Goal: Task Accomplishment & Management: Use online tool/utility

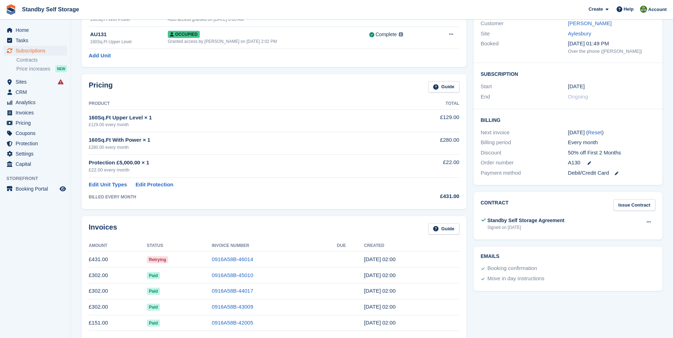
scroll to position [127, 0]
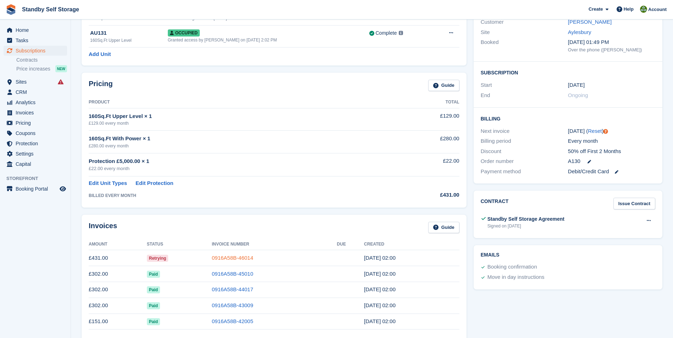
click at [235, 258] on link "0916A58B-46014" at bounding box center [233, 258] width 42 height 6
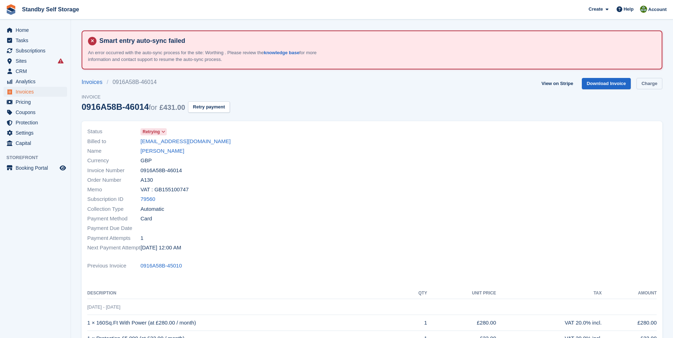
click at [646, 84] on link "Charge" at bounding box center [650, 84] width 26 height 12
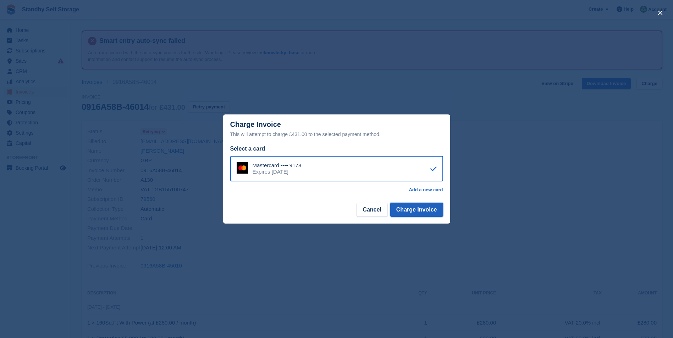
click at [416, 210] on button "Charge Invoice" at bounding box center [416, 210] width 53 height 14
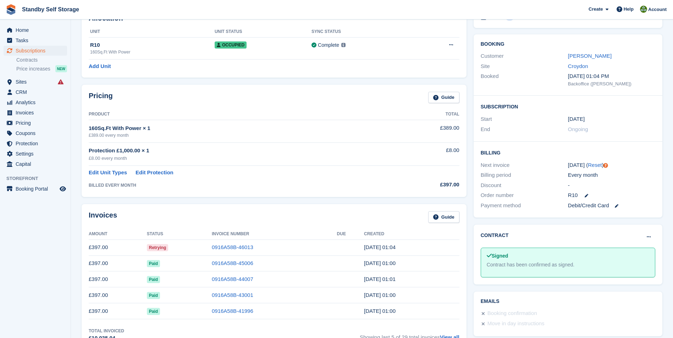
scroll to position [95, 0]
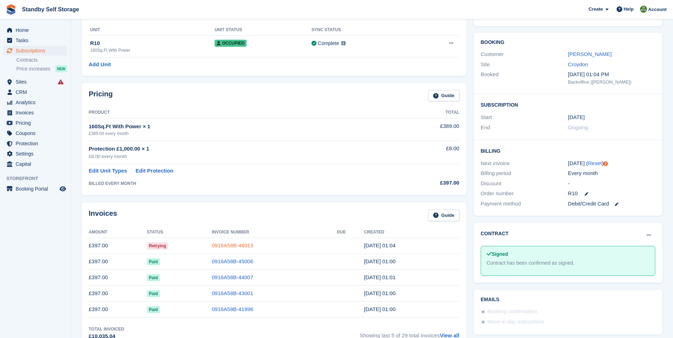
click at [230, 246] on link "0916A58B-46013" at bounding box center [233, 246] width 42 height 6
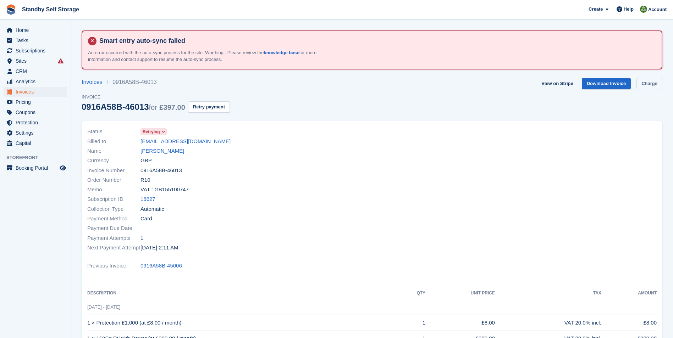
click at [653, 83] on link "Charge" at bounding box center [650, 84] width 26 height 12
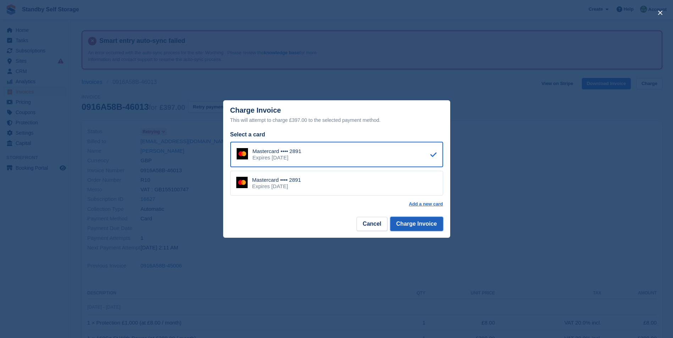
click at [404, 220] on button "Charge Invoice" at bounding box center [416, 224] width 53 height 14
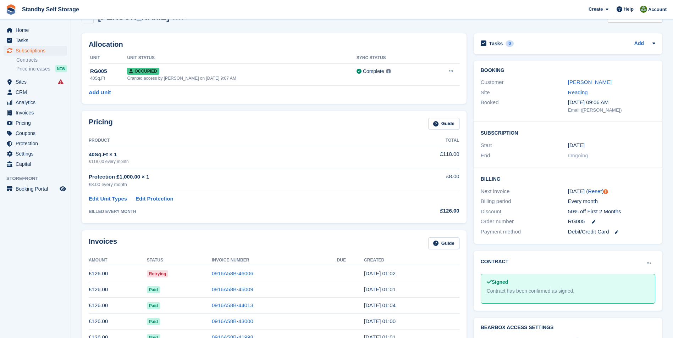
scroll to position [74, 0]
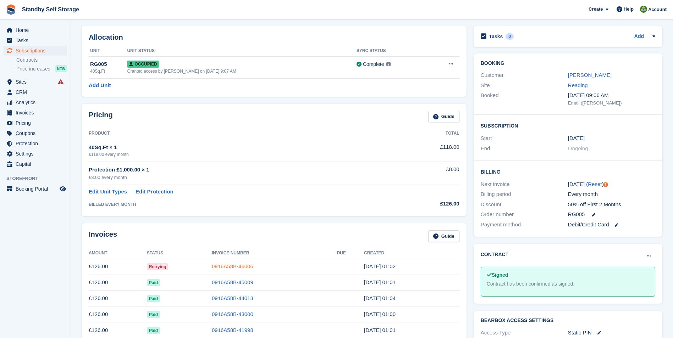
click at [235, 265] on link "0916A58B-46006" at bounding box center [233, 267] width 42 height 6
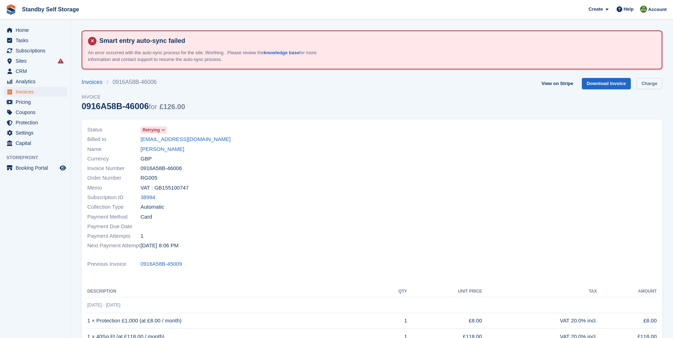
click at [650, 84] on link "Charge" at bounding box center [650, 84] width 26 height 12
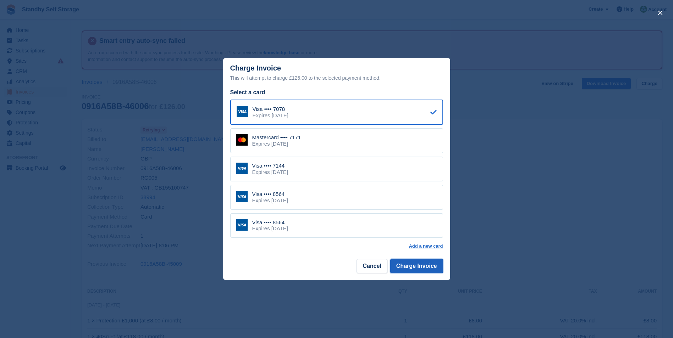
click at [407, 265] on button "Charge Invoice" at bounding box center [416, 266] width 53 height 14
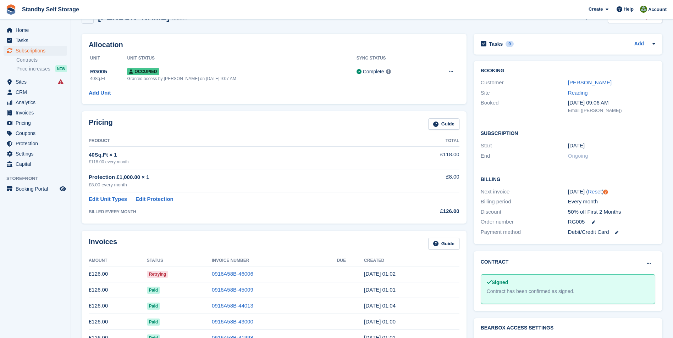
scroll to position [67, 0]
click at [239, 270] on link "0916A58B-46006" at bounding box center [233, 273] width 42 height 6
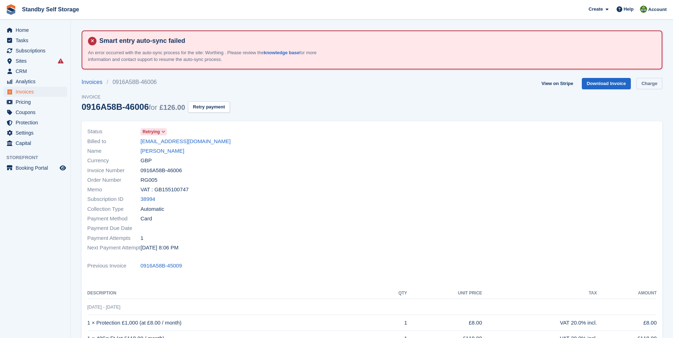
click at [641, 82] on link "Charge" at bounding box center [650, 84] width 26 height 12
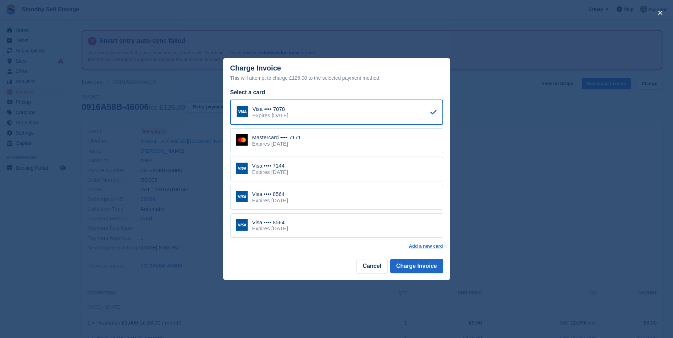
click at [307, 200] on div "Visa •••• 8564 Expires March 2028" at bounding box center [336, 197] width 213 height 25
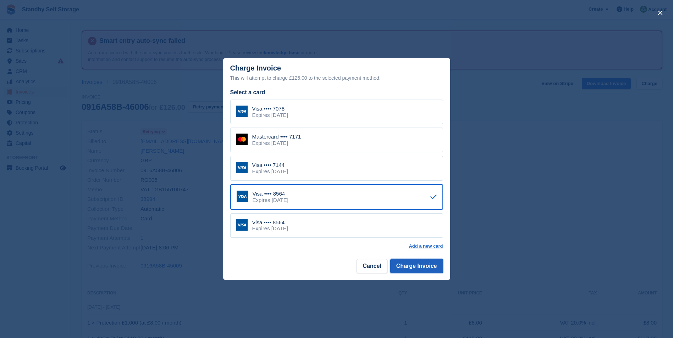
click at [412, 271] on button "Charge Invoice" at bounding box center [416, 266] width 53 height 14
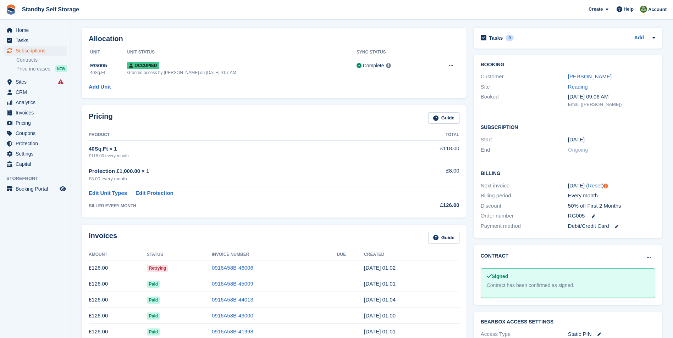
scroll to position [76, 0]
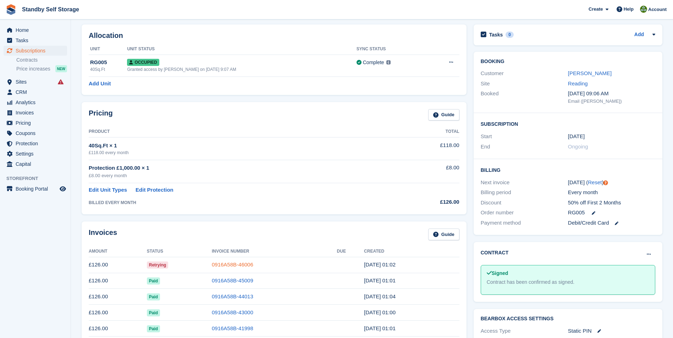
click at [234, 263] on link "0916A58B-46006" at bounding box center [233, 265] width 42 height 6
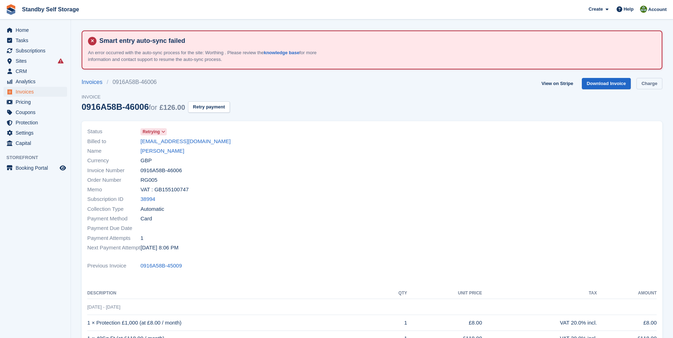
click at [647, 81] on link "Charge" at bounding box center [650, 84] width 26 height 12
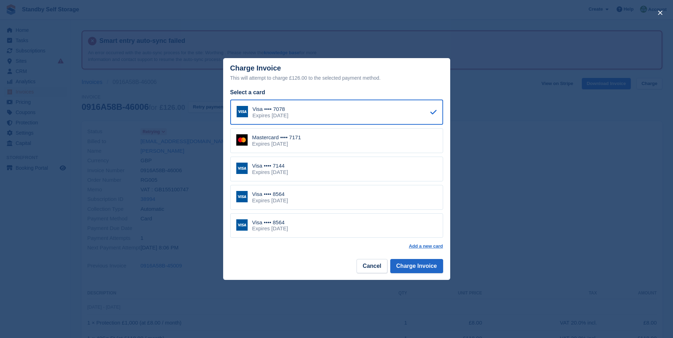
click at [283, 170] on div "Expires July 2029" at bounding box center [270, 172] width 36 height 6
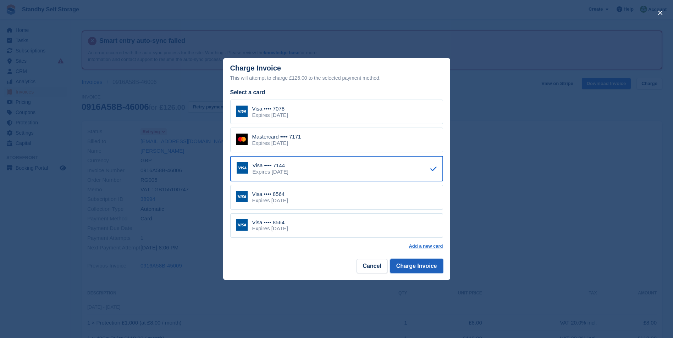
click at [422, 269] on button "Charge Invoice" at bounding box center [416, 266] width 53 height 14
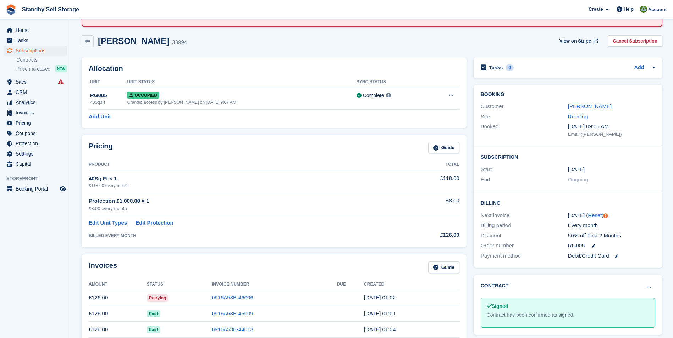
scroll to position [48, 0]
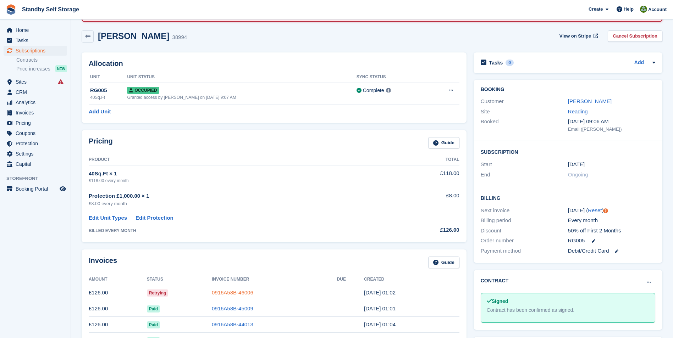
click at [226, 295] on link "0916A58B-46006" at bounding box center [233, 293] width 42 height 6
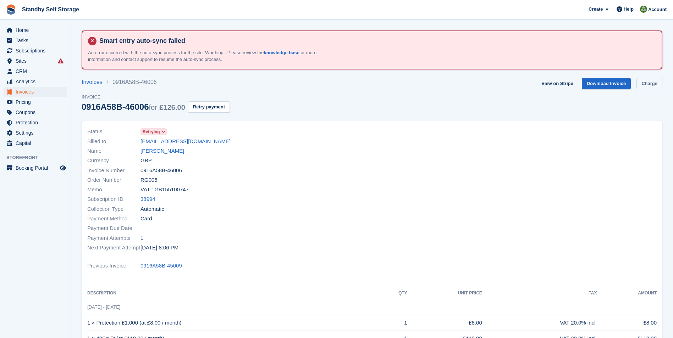
click at [644, 84] on link "Charge" at bounding box center [650, 84] width 26 height 12
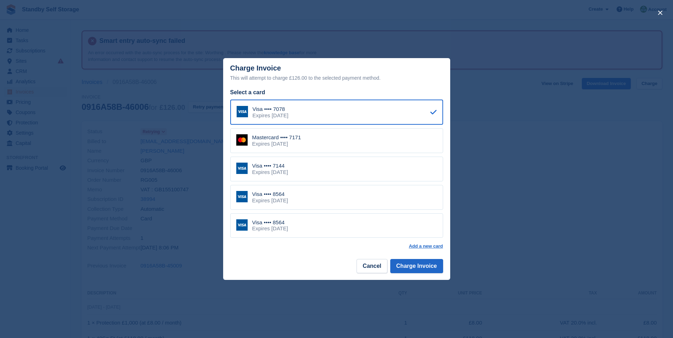
click at [289, 142] on div "Expires May 2027" at bounding box center [276, 144] width 49 height 6
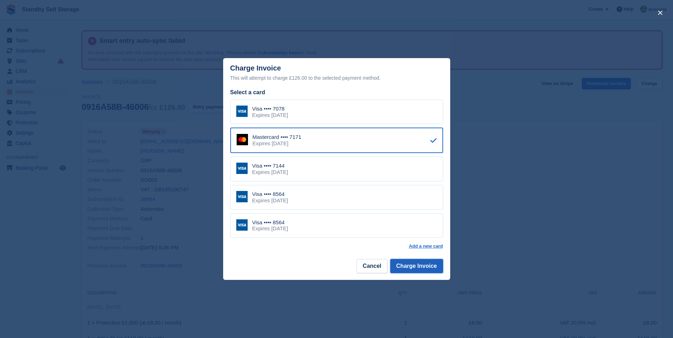
click at [415, 268] on button "Charge Invoice" at bounding box center [416, 266] width 53 height 14
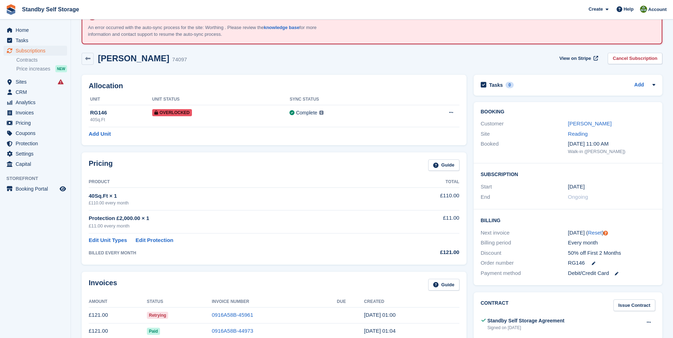
scroll to position [50, 0]
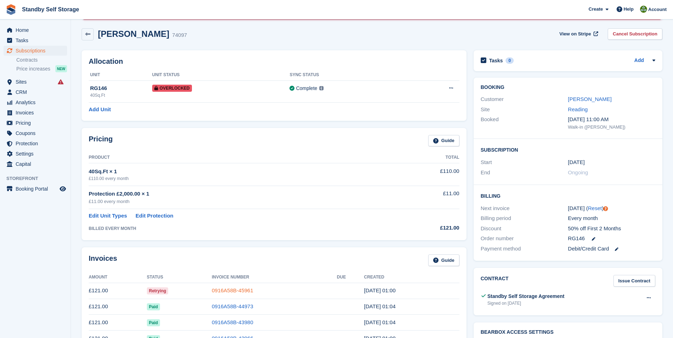
click at [234, 290] on link "0916A58B-45961" at bounding box center [233, 291] width 42 height 6
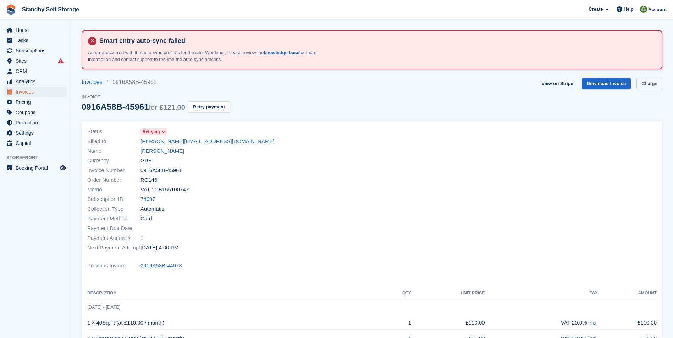
click at [648, 81] on link "Charge" at bounding box center [650, 84] width 26 height 12
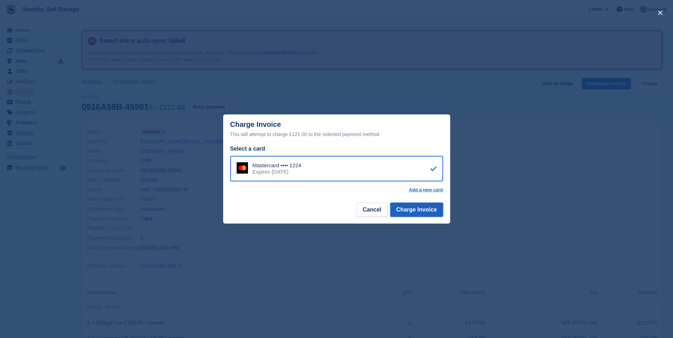
click at [405, 211] on button "Charge Invoice" at bounding box center [416, 210] width 53 height 14
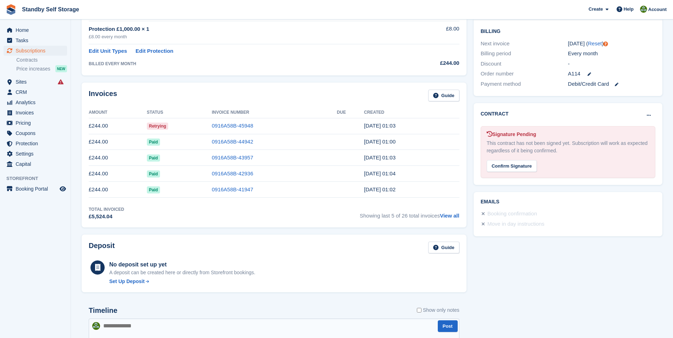
scroll to position [221, 0]
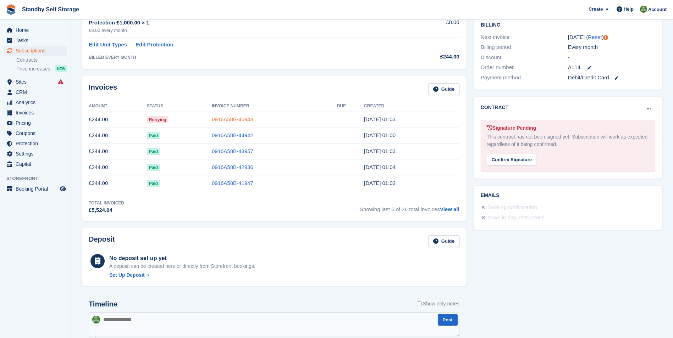
click at [232, 121] on link "0916A58B-45948" at bounding box center [233, 119] width 42 height 6
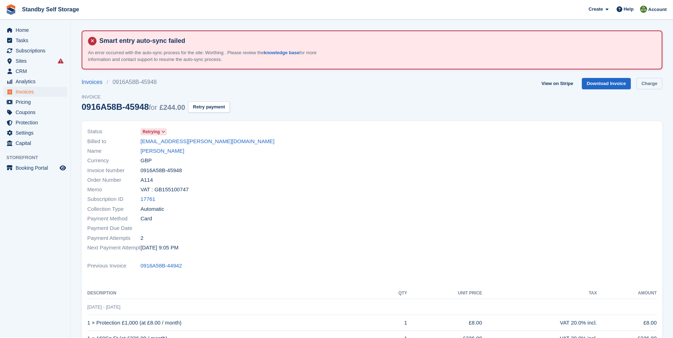
click at [644, 84] on link "Charge" at bounding box center [650, 84] width 26 height 12
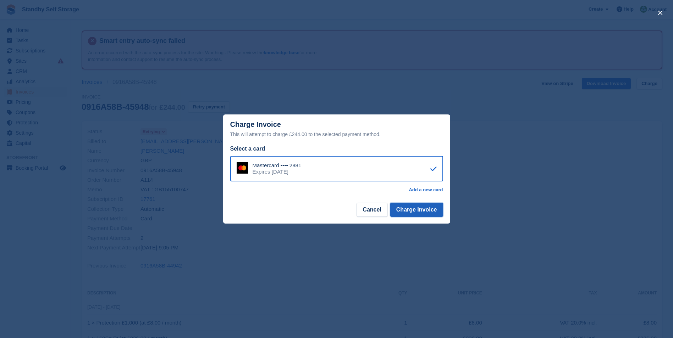
click at [414, 208] on button "Charge Invoice" at bounding box center [416, 210] width 53 height 14
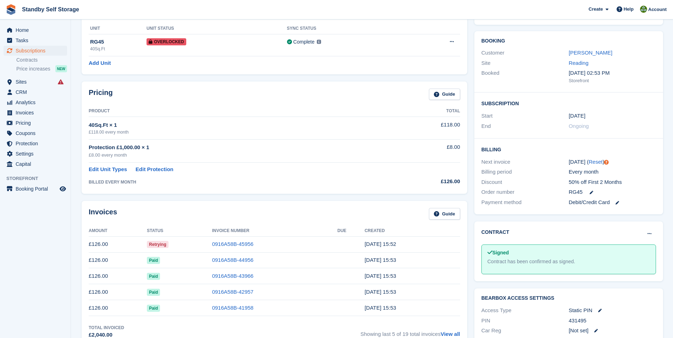
scroll to position [105, 0]
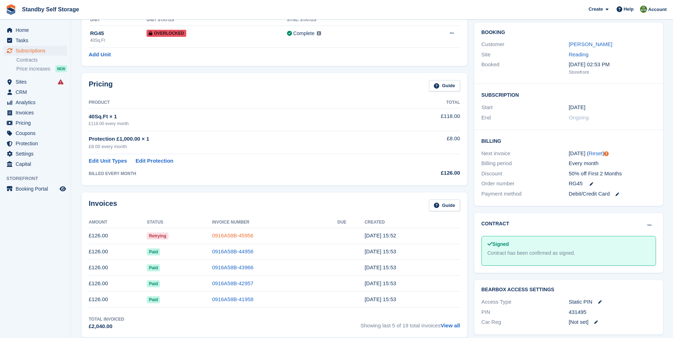
click at [231, 233] on link "0916A58B-45956" at bounding box center [233, 236] width 42 height 6
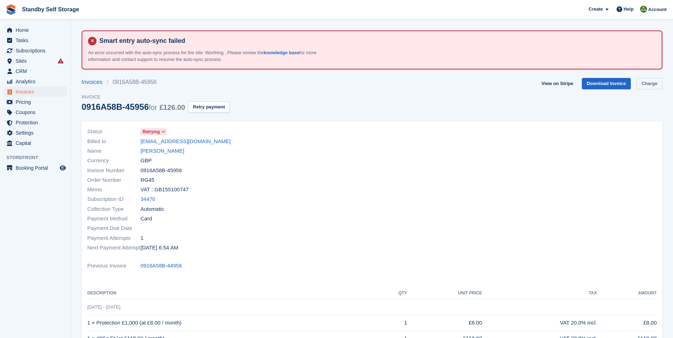
click at [642, 82] on link "Charge" at bounding box center [650, 84] width 26 height 12
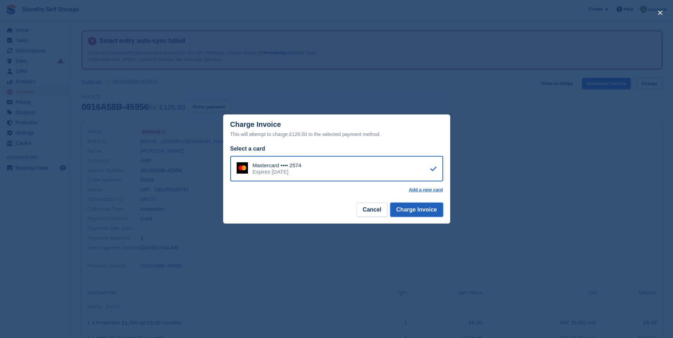
click at [417, 208] on button "Charge Invoice" at bounding box center [416, 210] width 53 height 14
